Goal: Information Seeking & Learning: Learn about a topic

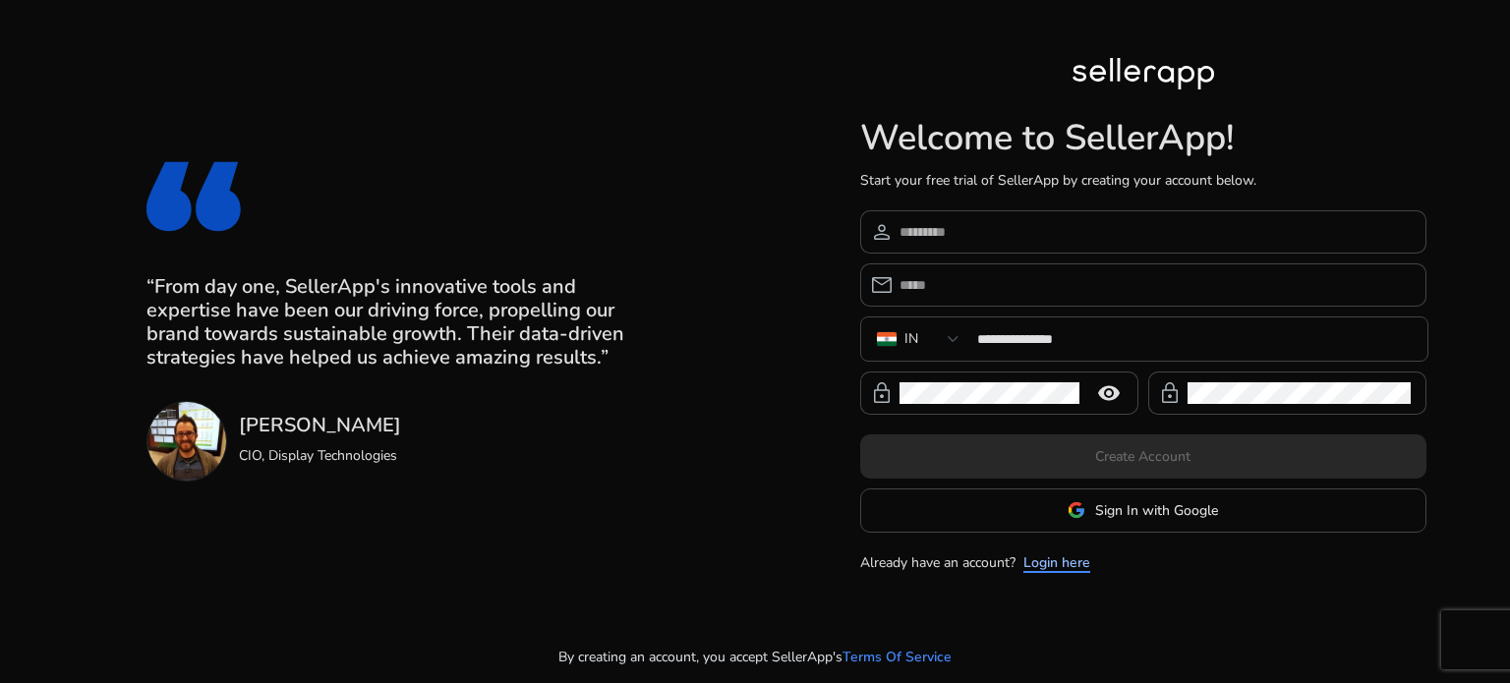
click at [1059, 561] on link "Login here" at bounding box center [1056, 562] width 67 height 21
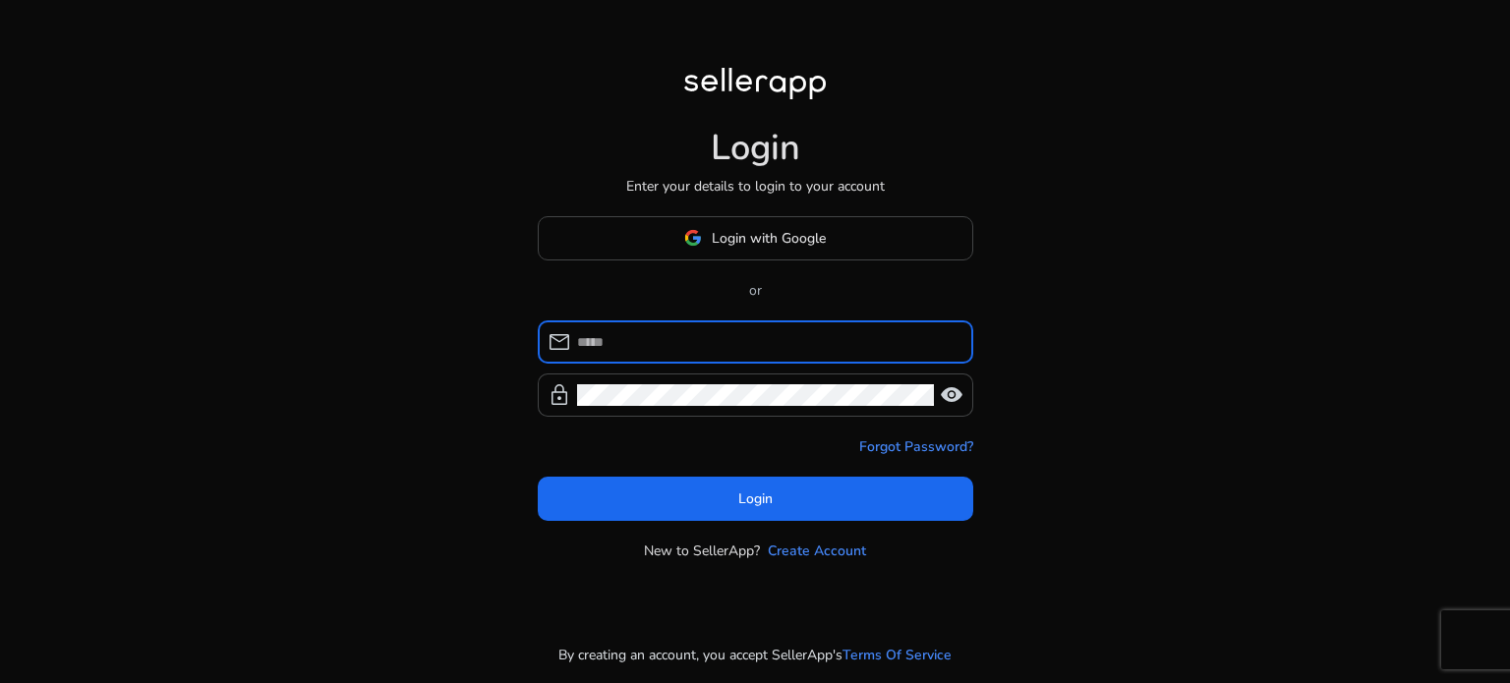
click at [680, 347] on input at bounding box center [767, 342] width 380 height 22
type input "**********"
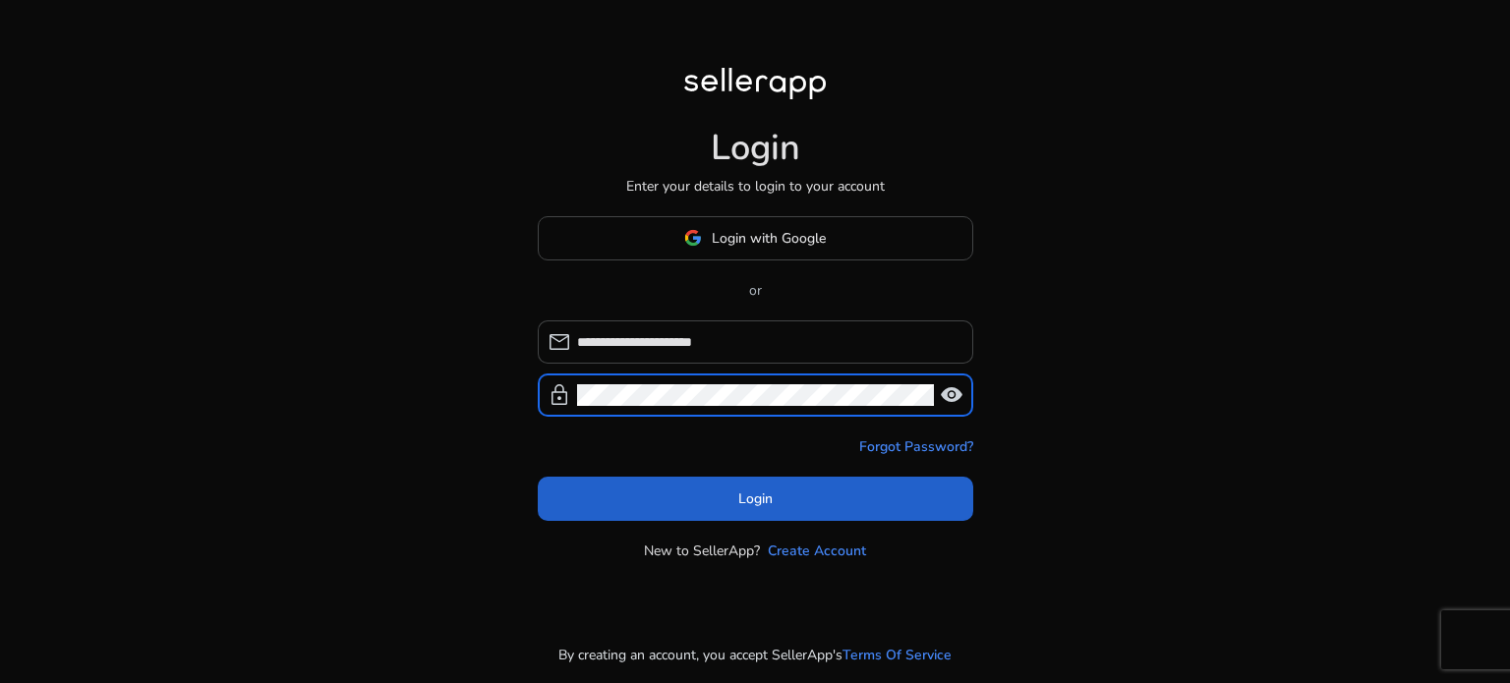
click at [932, 487] on span at bounding box center [755, 498] width 435 height 47
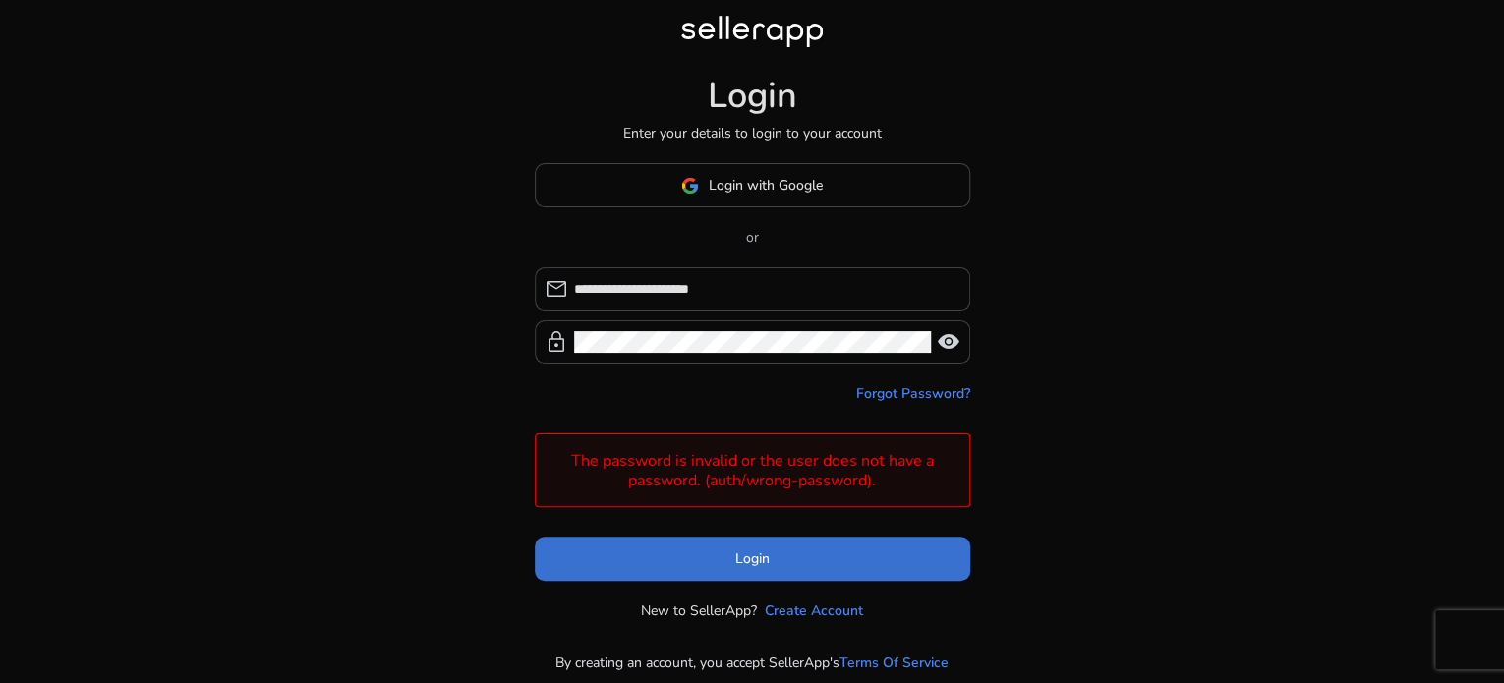
click at [748, 553] on span "Login" at bounding box center [752, 558] width 34 height 21
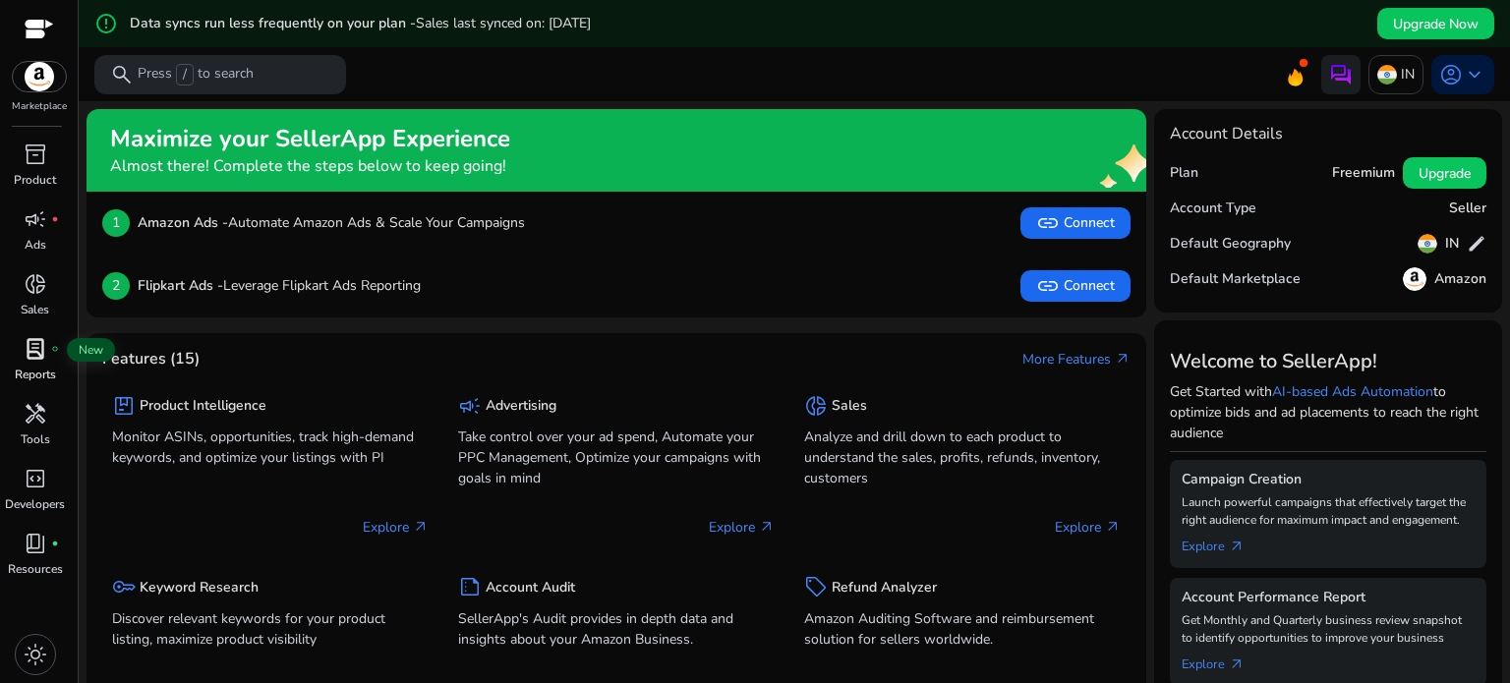
click at [39, 356] on span "lab_profile" at bounding box center [36, 349] width 24 height 24
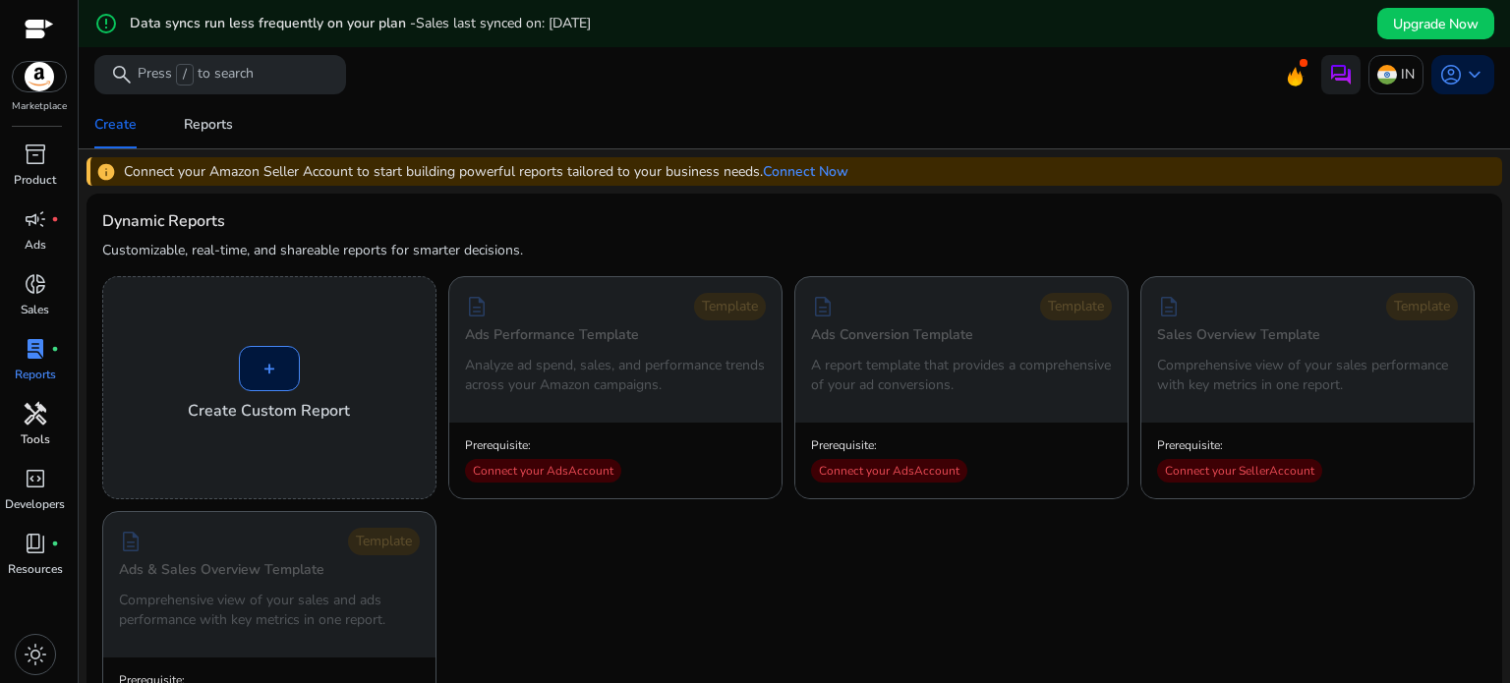
click at [26, 424] on span "handyman" at bounding box center [36, 414] width 24 height 24
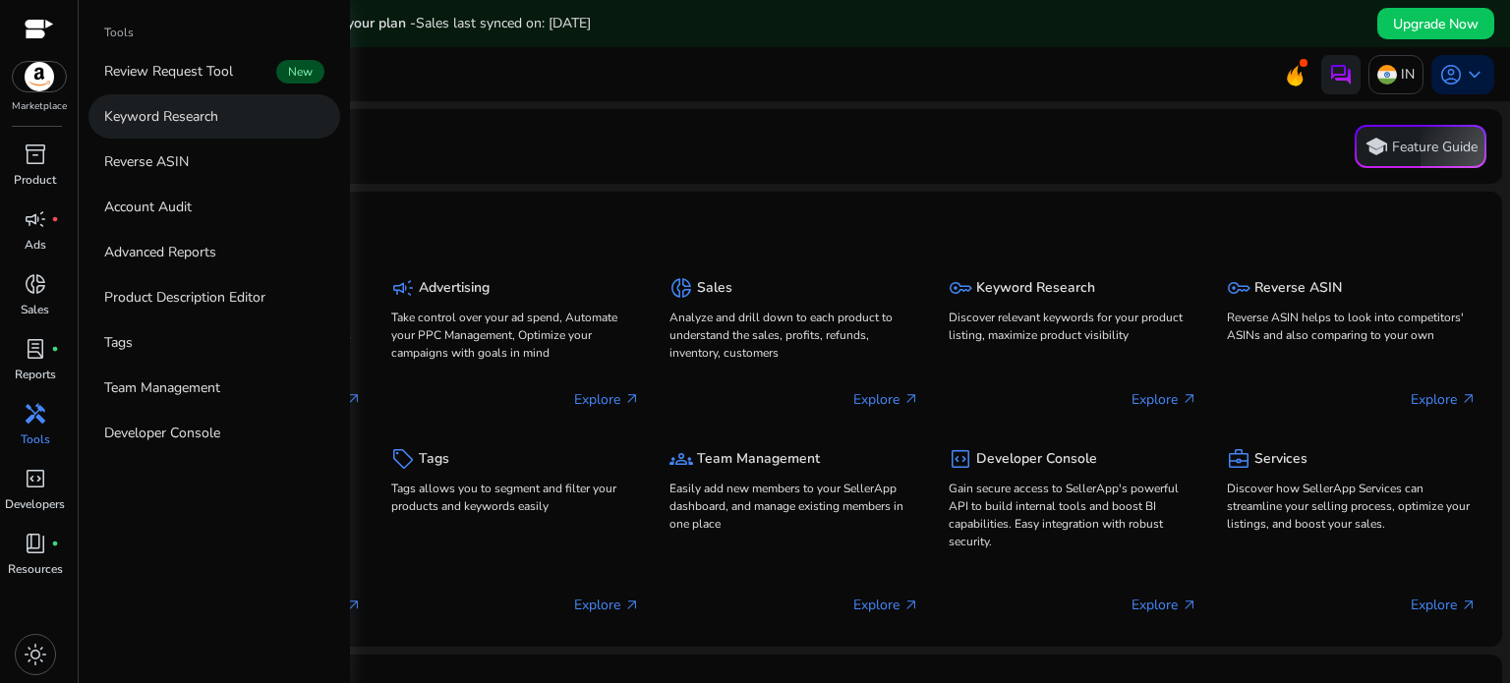
click at [217, 125] on p "Keyword Research" at bounding box center [161, 116] width 114 height 21
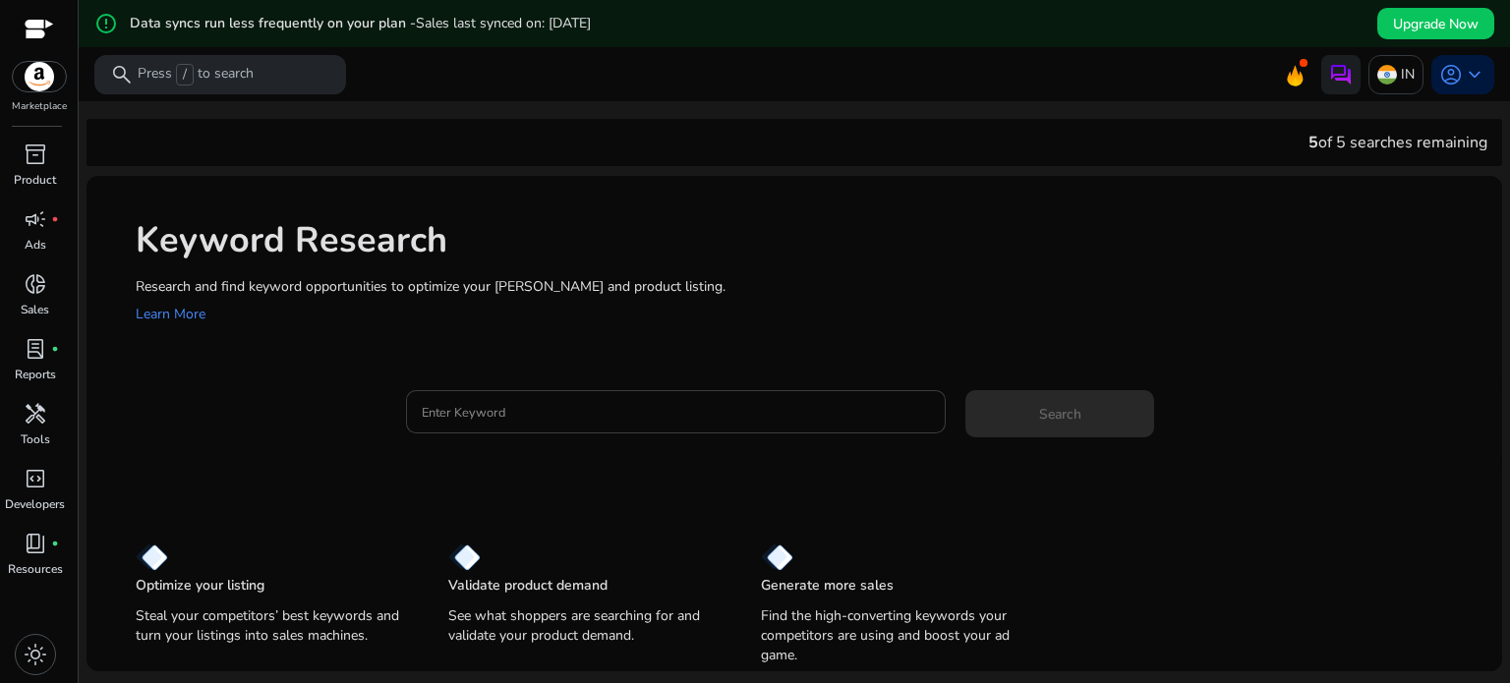
click at [461, 401] on input "Enter Keyword" at bounding box center [676, 412] width 509 height 22
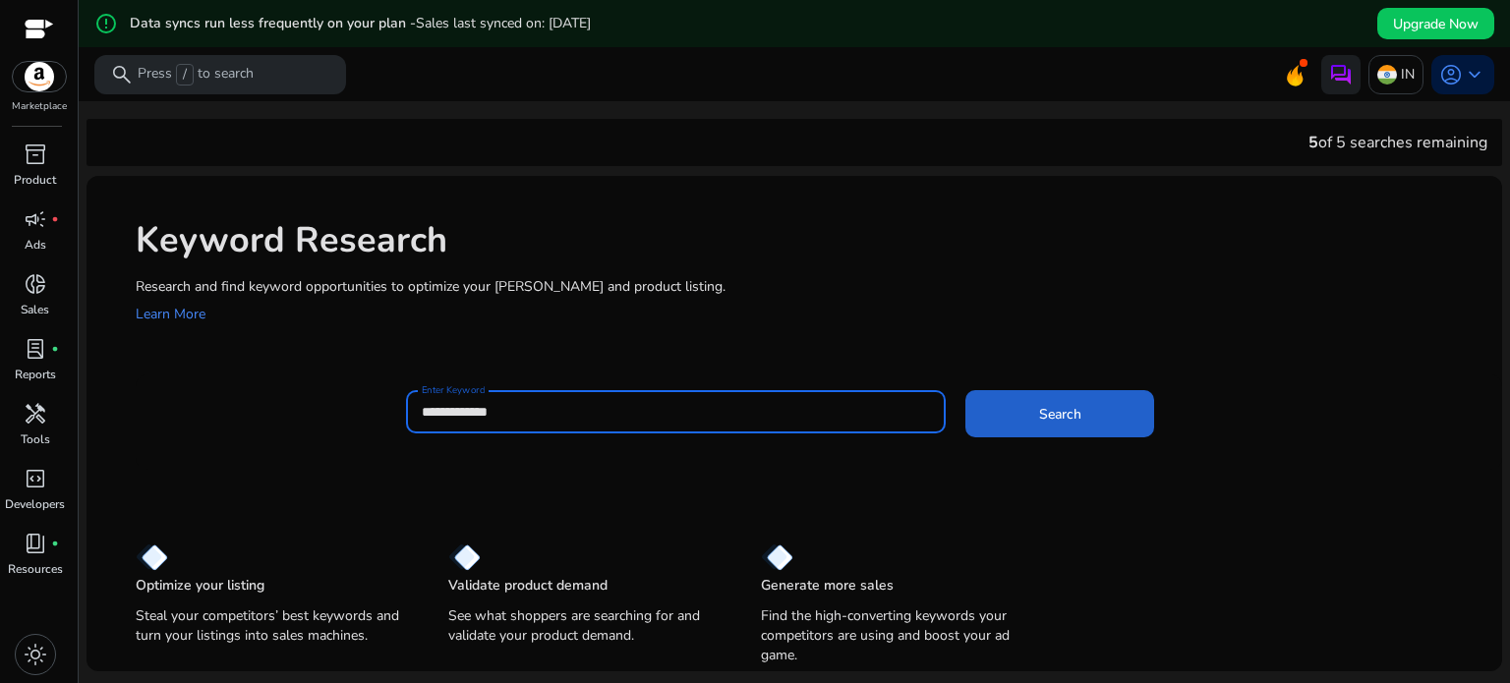
type input "**********"
click at [992, 427] on span at bounding box center [1059, 413] width 189 height 47
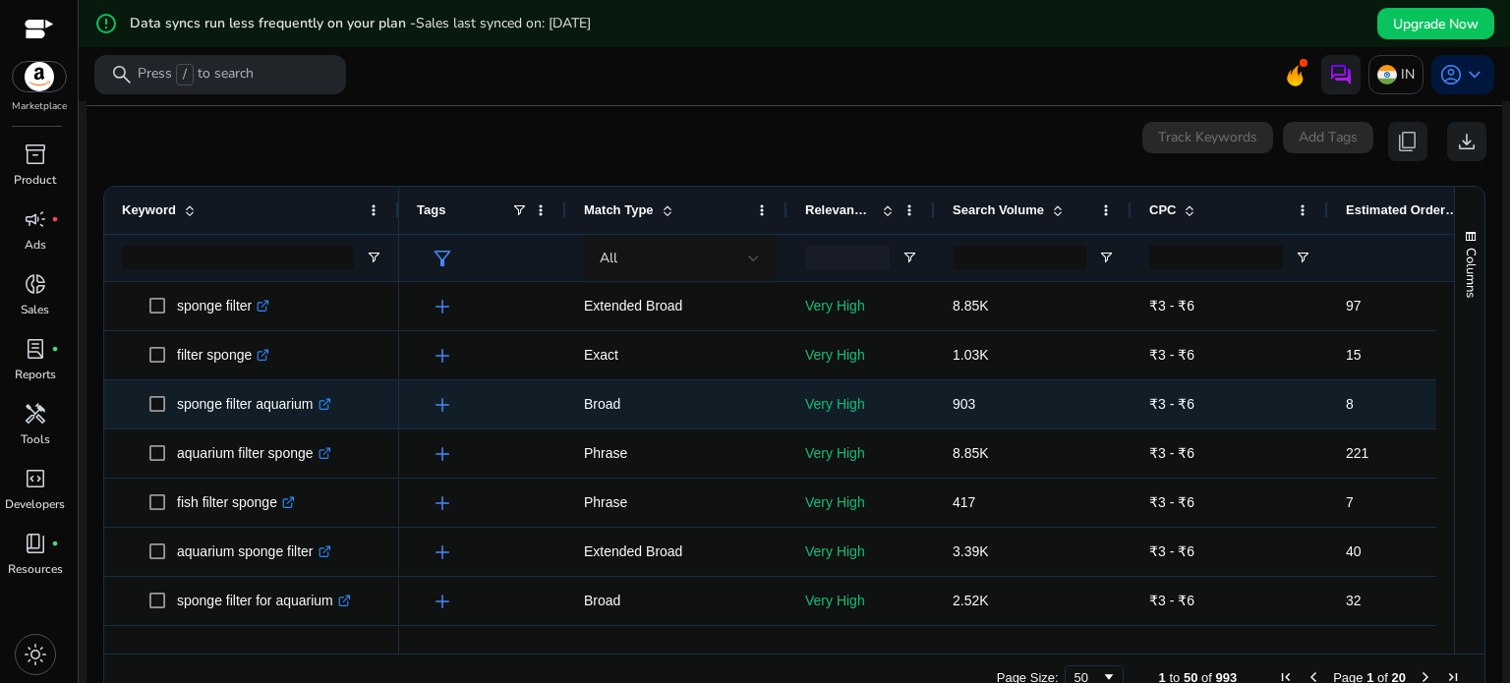
scroll to position [281, 0]
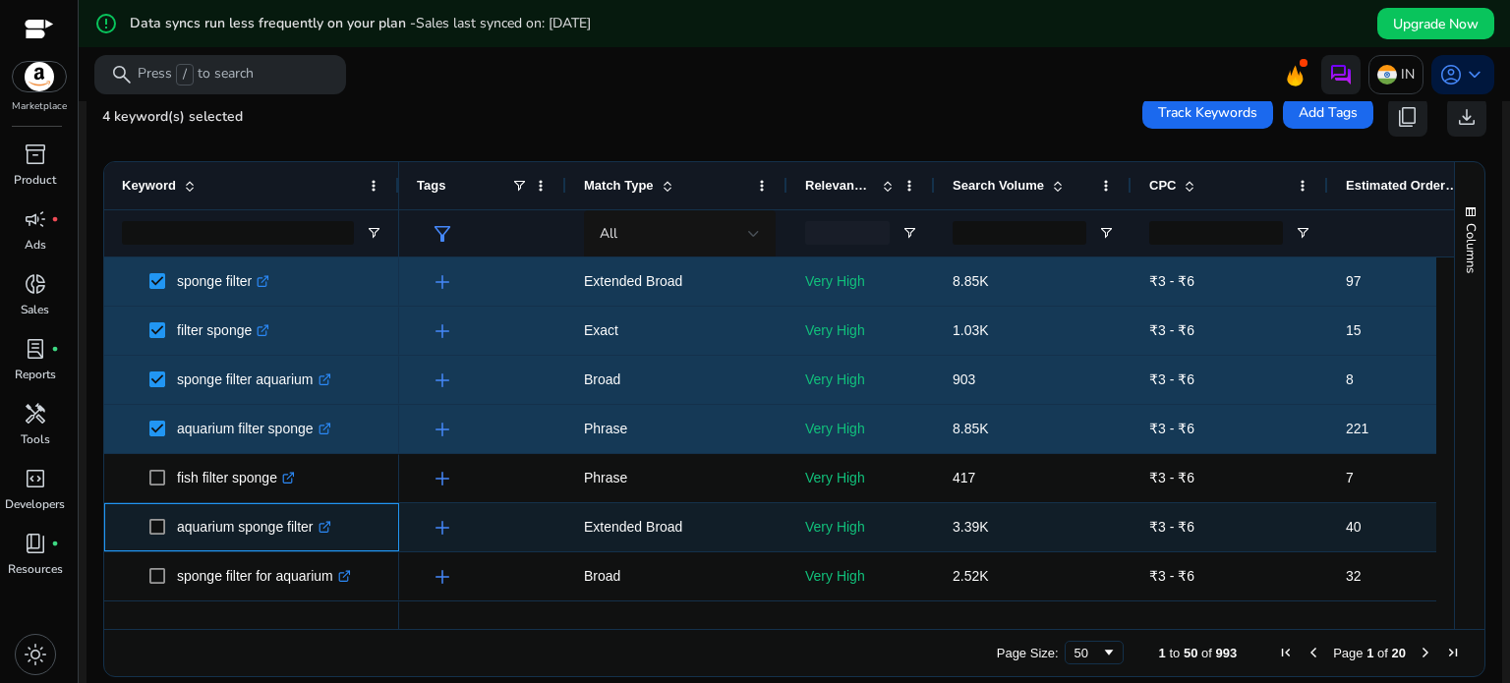
click at [156, 534] on span at bounding box center [163, 527] width 28 height 40
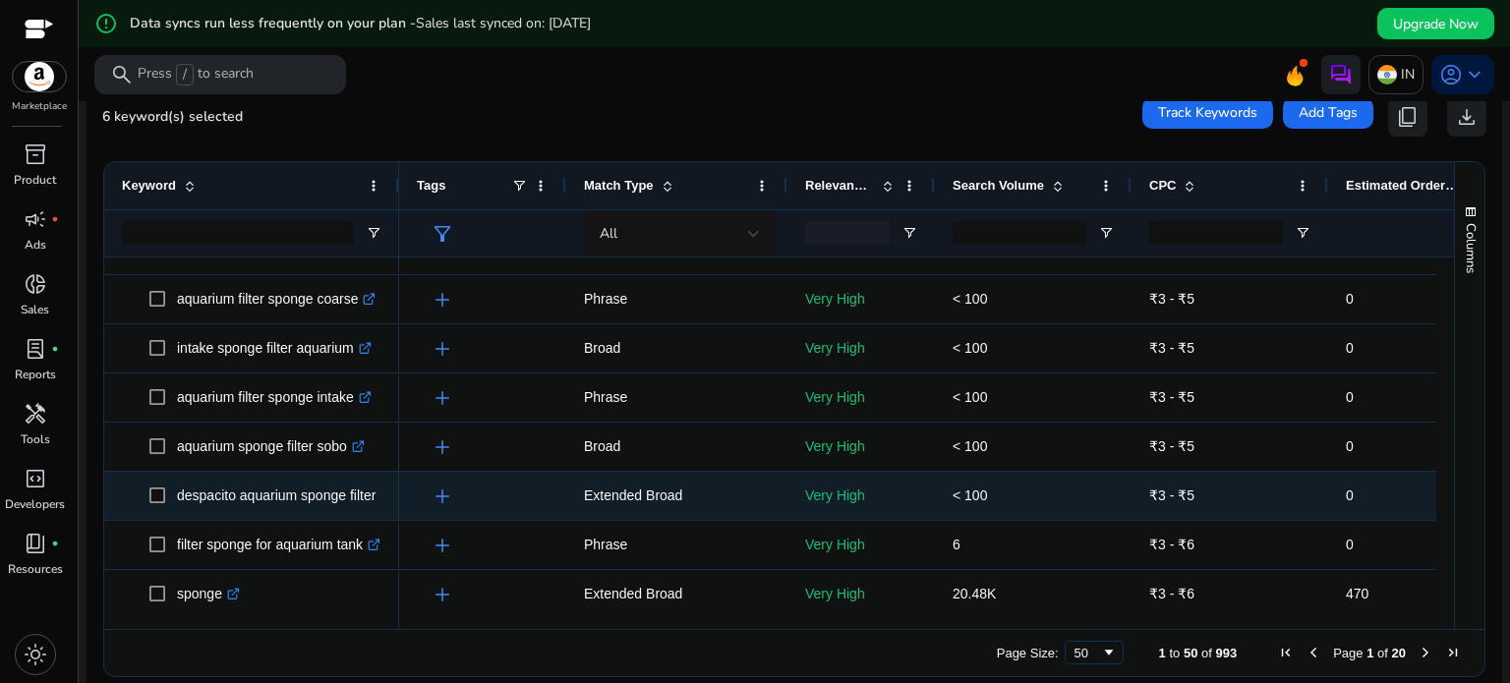
scroll to position [1073, 0]
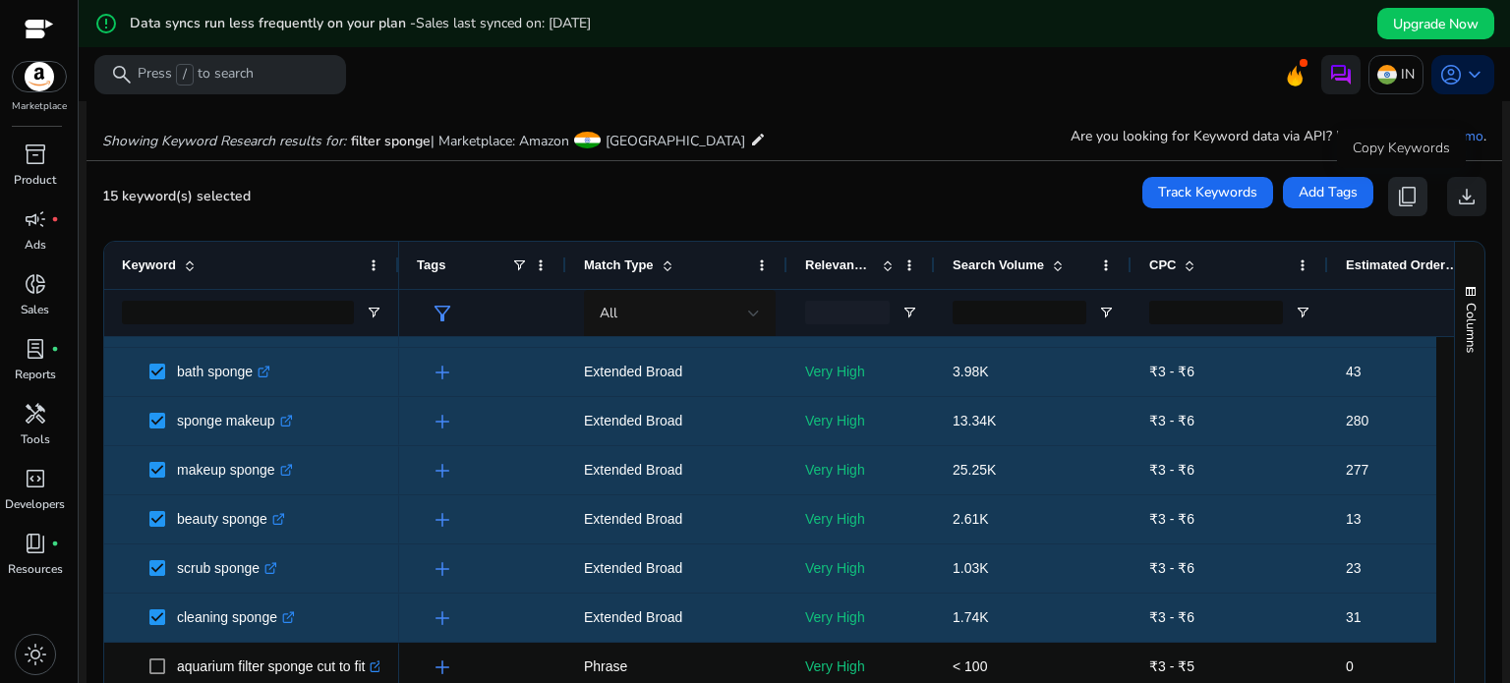
click at [1396, 188] on span "content_copy" at bounding box center [1408, 197] width 24 height 24
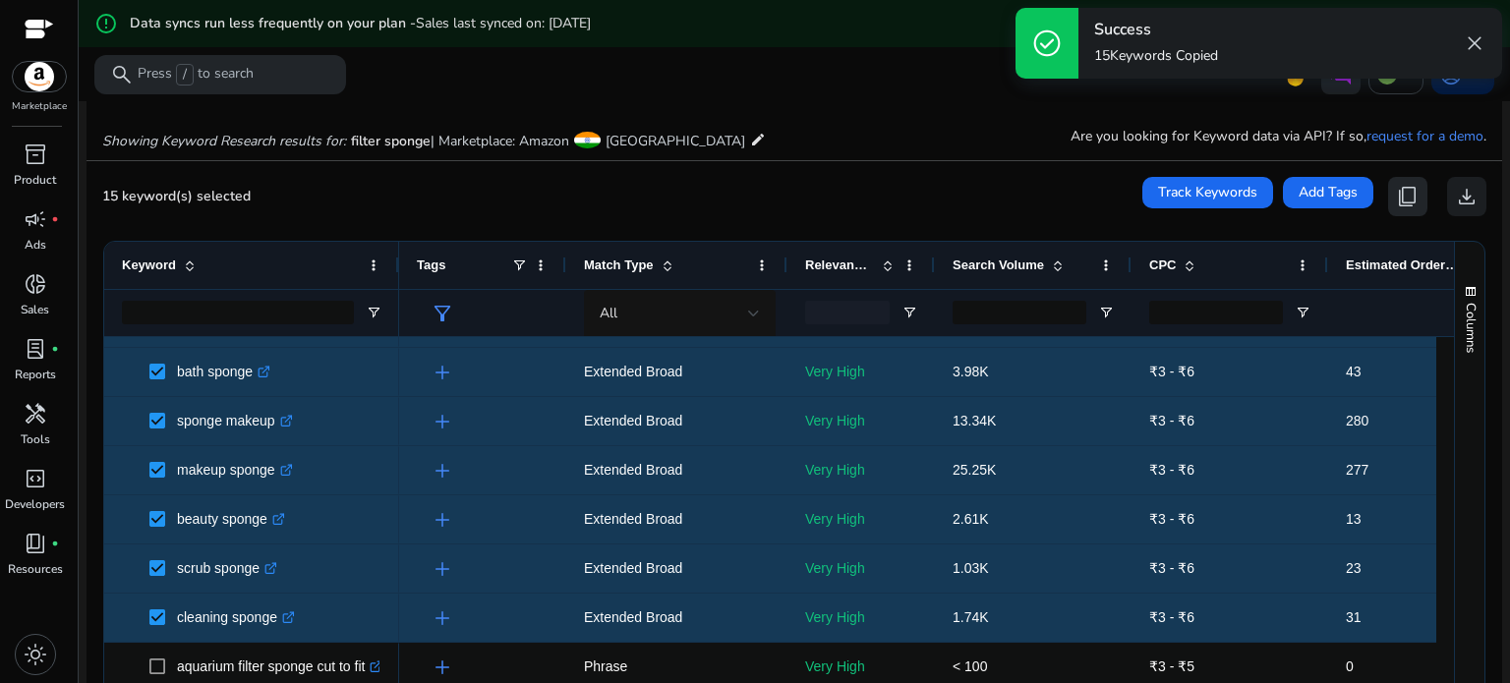
click at [1396, 188] on span "content_copy" at bounding box center [1408, 197] width 24 height 24
